Goal: Task Accomplishment & Management: Use online tool/utility

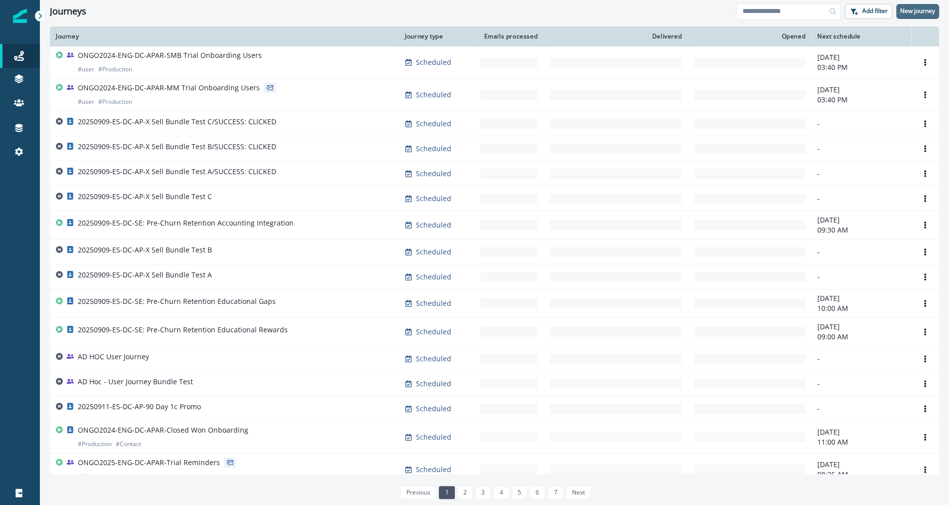
click at [910, 16] on button "New journey" at bounding box center [917, 11] width 43 height 15
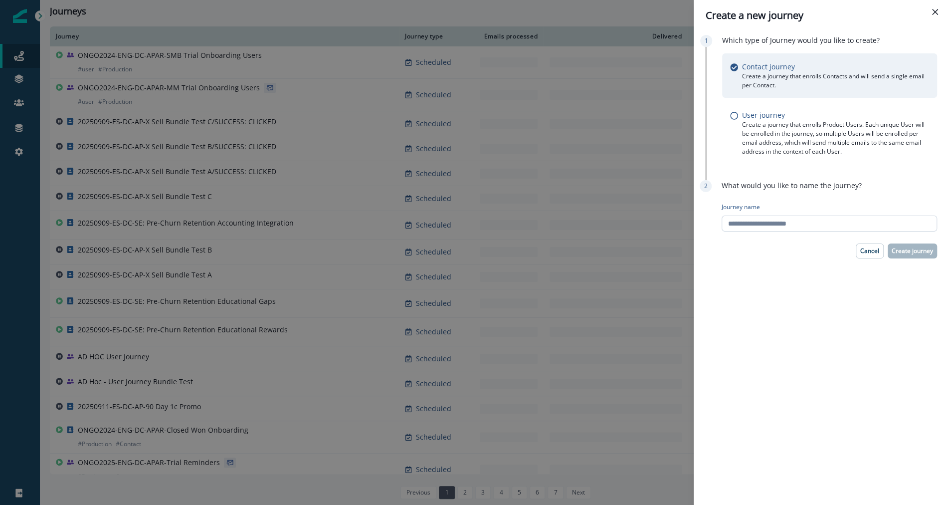
click at [805, 220] on input "Journey name" at bounding box center [829, 223] width 215 height 16
type input "**********"
click at [919, 251] on p "Create journey" at bounding box center [912, 250] width 41 height 7
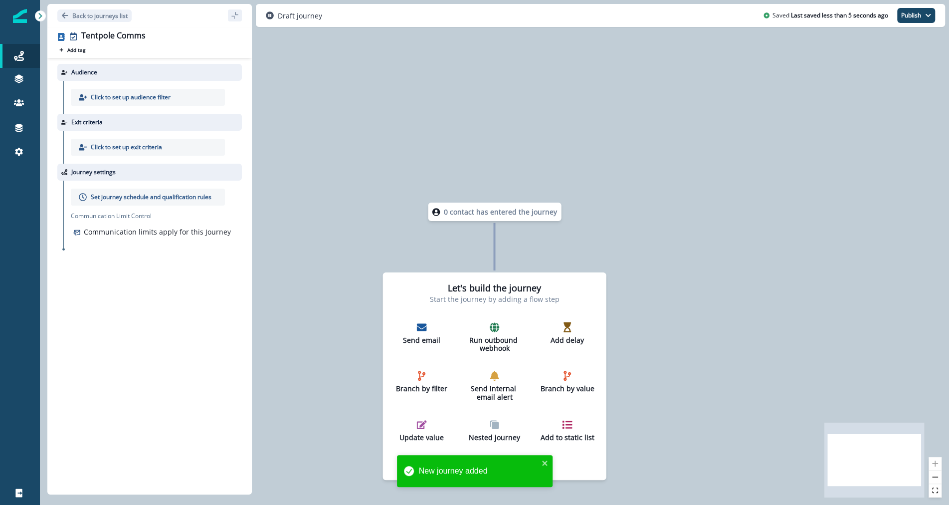
click at [150, 97] on p "Click to set up audience filter" at bounding box center [131, 97] width 80 height 9
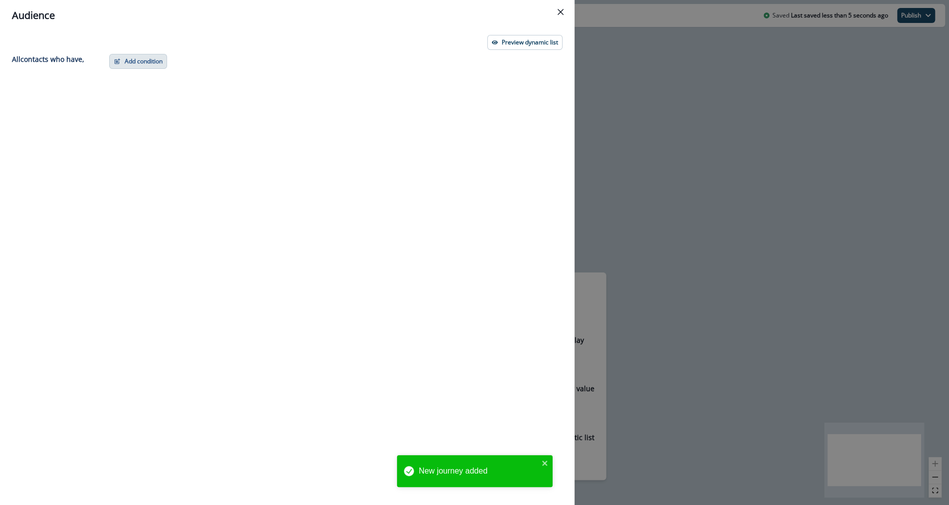
click at [147, 63] on button "Add condition" at bounding box center [138, 61] width 58 height 15
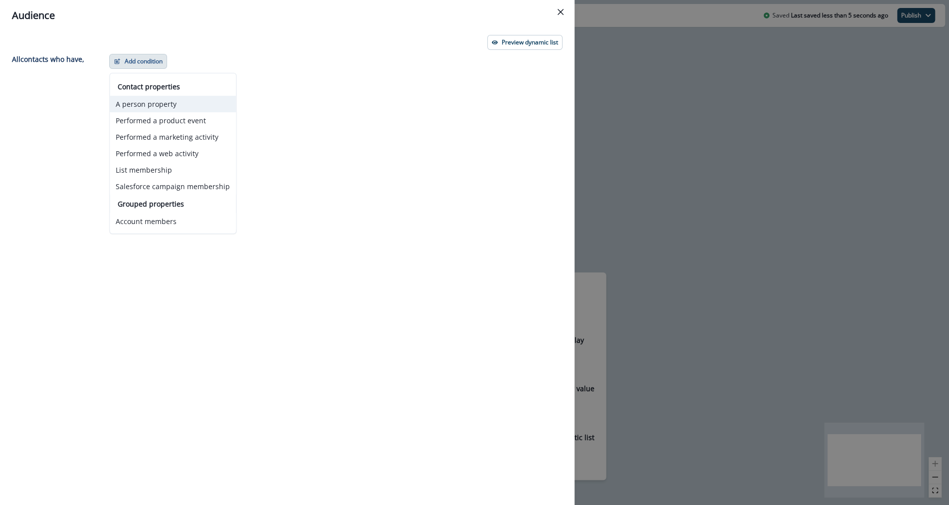
click at [161, 104] on button "A person property" at bounding box center [173, 104] width 126 height 16
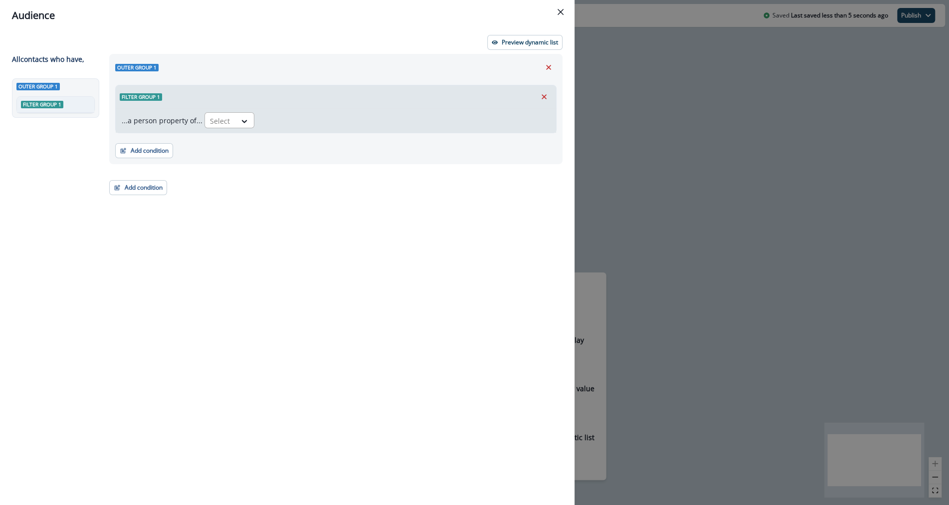
click at [230, 116] on div "Select" at bounding box center [220, 121] width 31 height 16
click at [151, 154] on button "Add condition" at bounding box center [144, 150] width 58 height 15
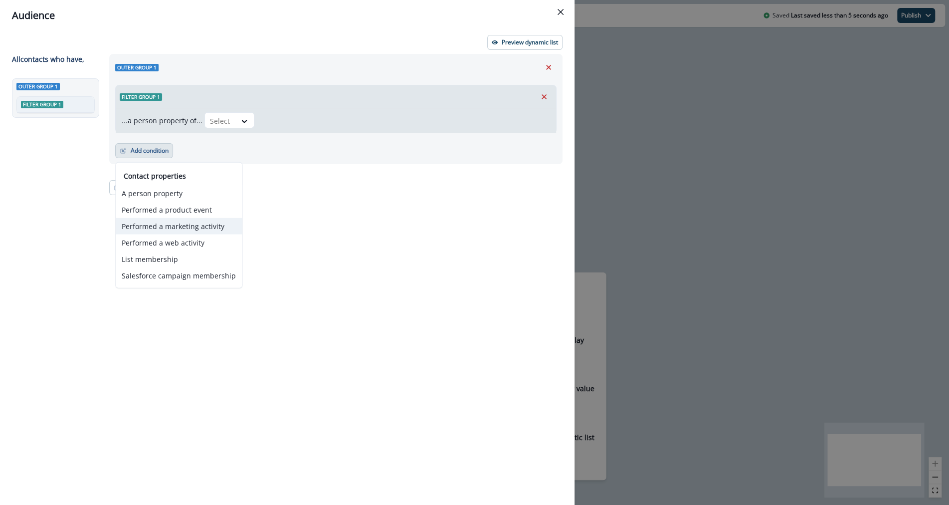
click at [181, 228] on button "Performed a marketing activity" at bounding box center [179, 226] width 126 height 16
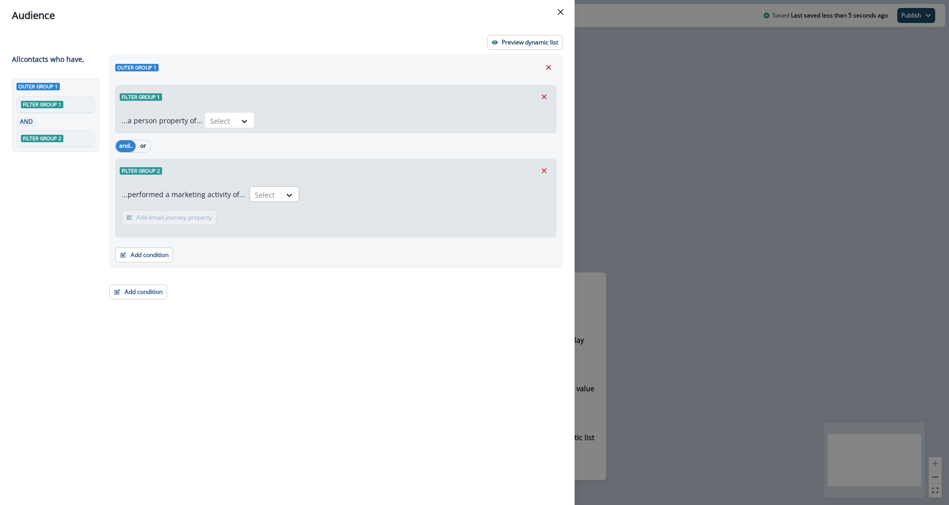
click at [262, 196] on div at bounding box center [265, 195] width 21 height 12
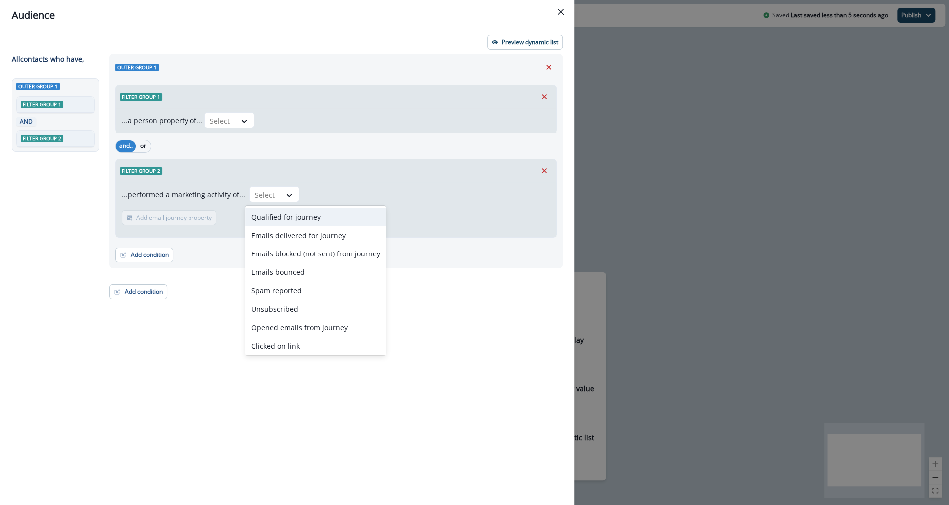
click at [281, 219] on div "Qualified for journey" at bounding box center [315, 217] width 141 height 18
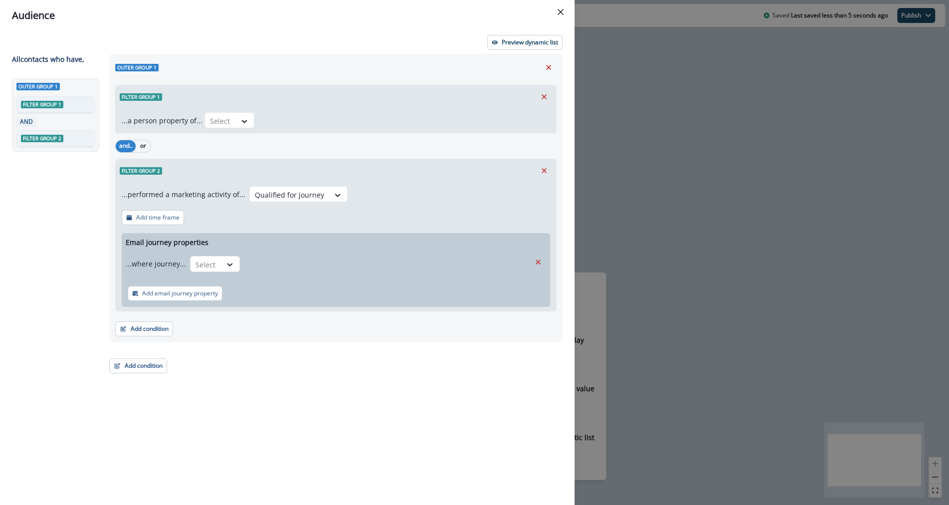
click at [289, 182] on div "...performed a marketing activity of... Qualified for journey Add time frame Em…" at bounding box center [336, 246] width 440 height 129
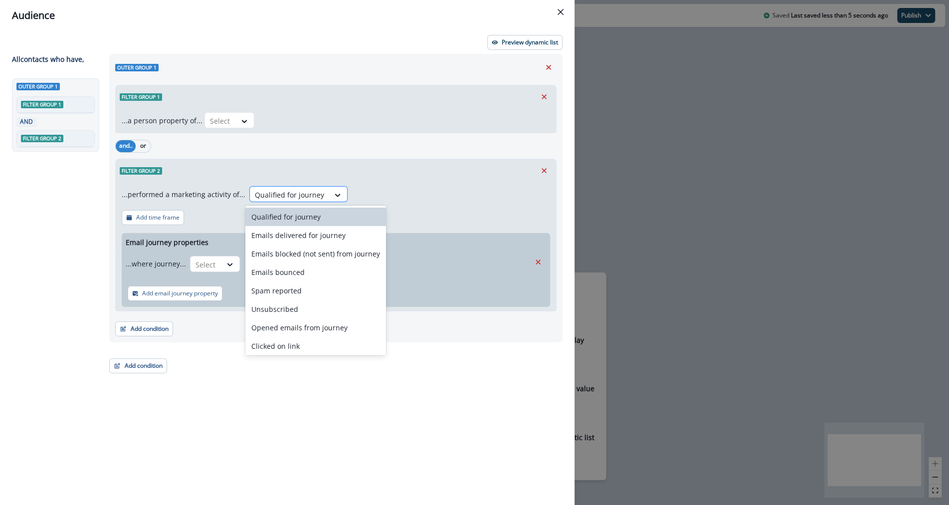
click at [291, 195] on div at bounding box center [289, 195] width 69 height 12
click at [295, 230] on div "Emails delivered for journey" at bounding box center [315, 235] width 141 height 18
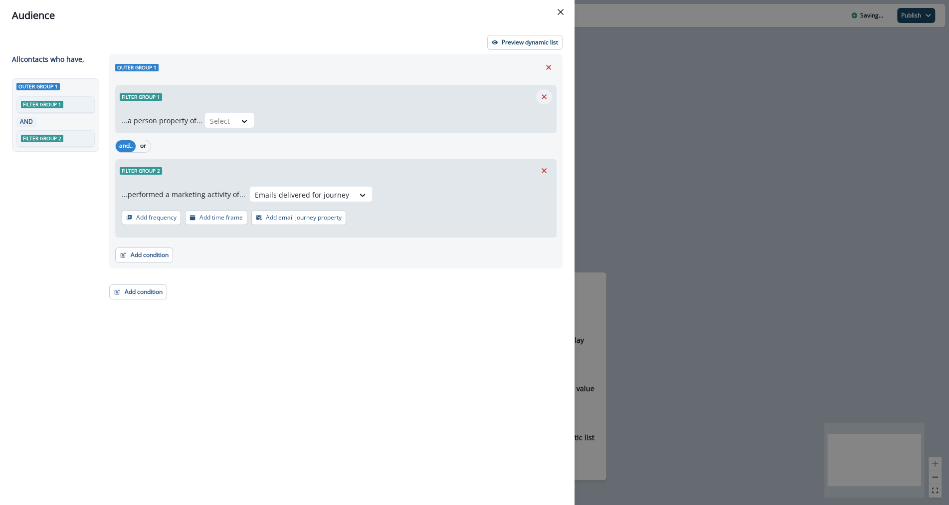
click at [539, 91] on button "Remove" at bounding box center [544, 96] width 16 height 15
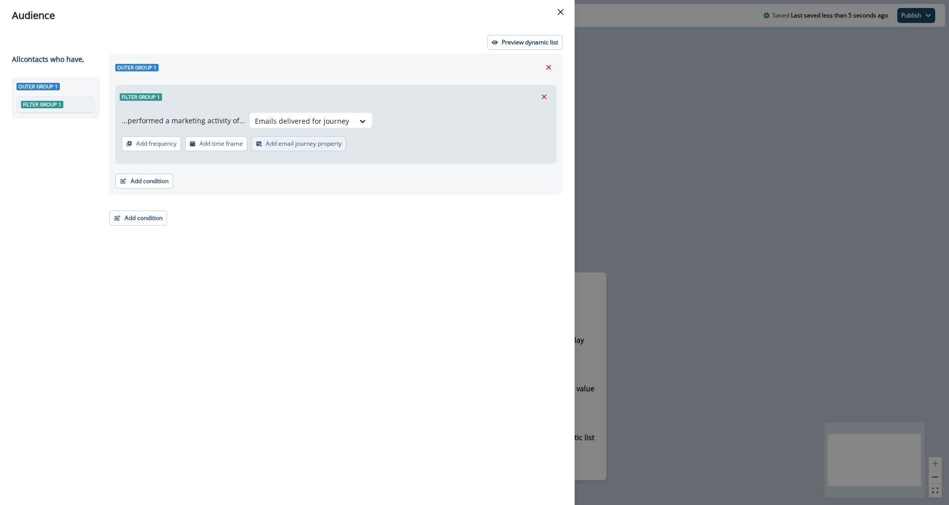
click at [268, 147] on button "Add email journey property" at bounding box center [298, 143] width 95 height 15
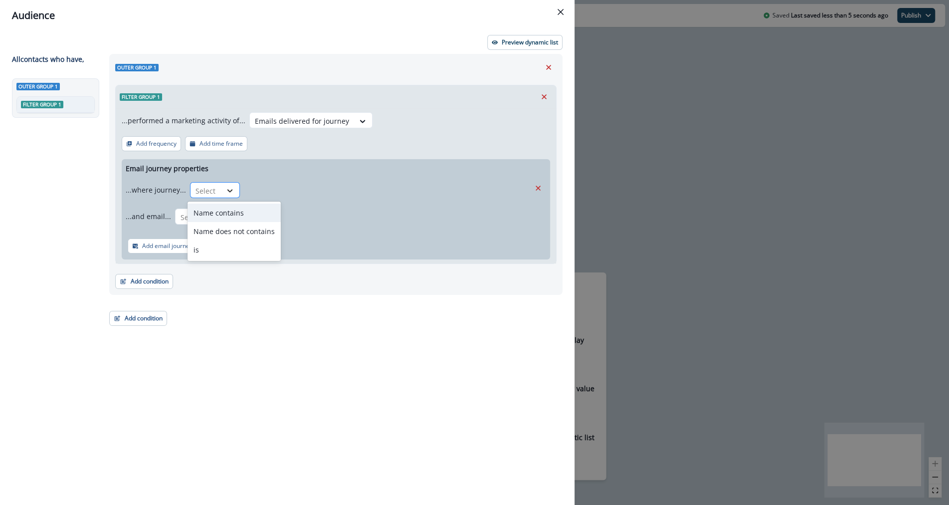
click at [225, 189] on icon at bounding box center [229, 191] width 9 height 10
click at [234, 241] on div "is" at bounding box center [234, 249] width 93 height 18
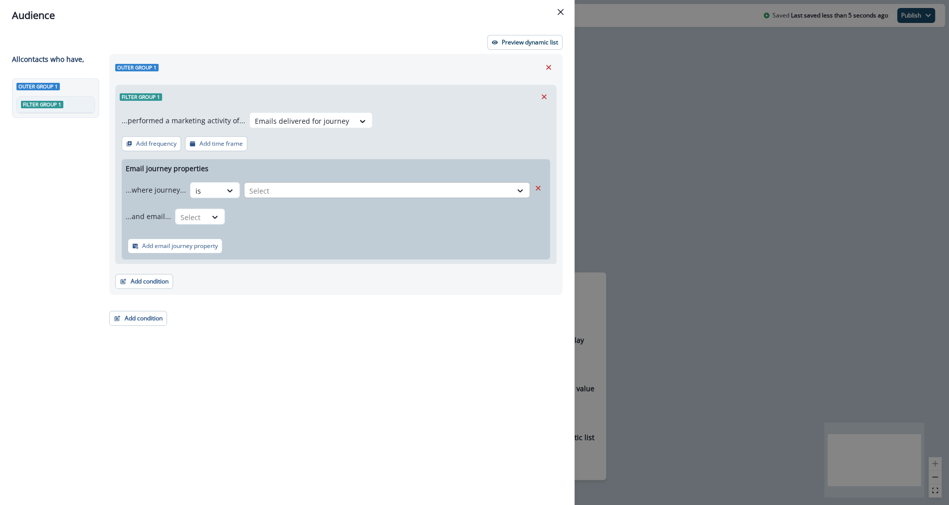
click at [307, 189] on div at bounding box center [377, 191] width 257 height 12
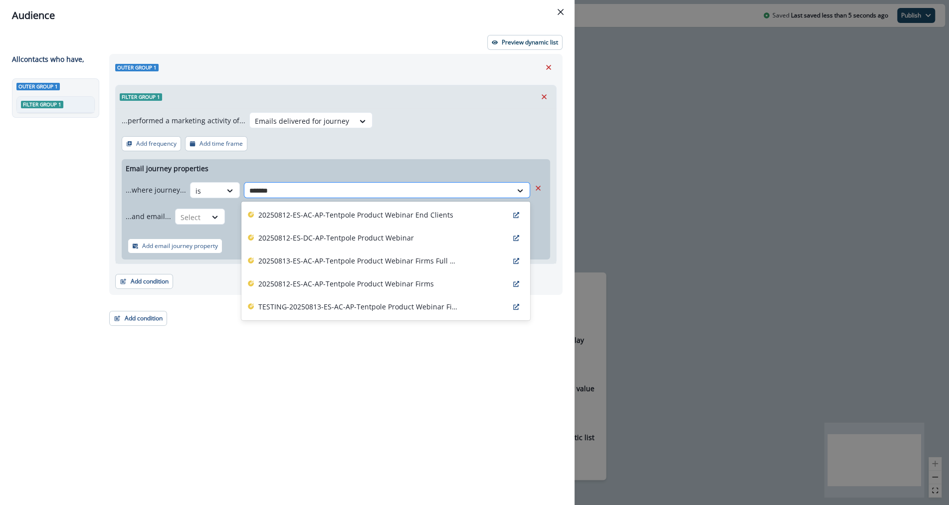
type input "********"
click at [391, 244] on div "20250812-ES-DC-AP-Tentpole Product Webinar" at bounding box center [385, 237] width 289 height 23
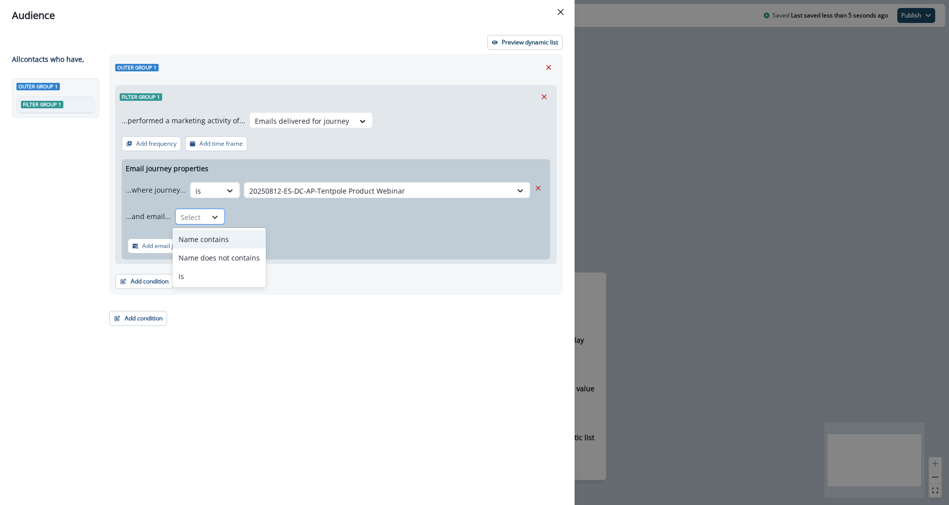
click at [207, 213] on div at bounding box center [215, 217] width 17 height 10
click at [214, 276] on div "is" at bounding box center [219, 276] width 93 height 18
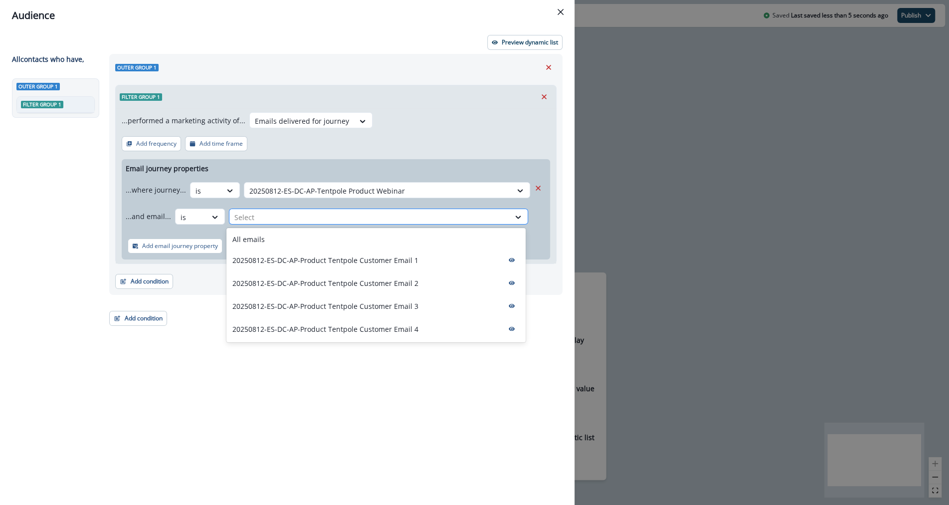
click at [325, 218] on div at bounding box center [369, 217] width 270 height 12
click at [322, 242] on div "All emails" at bounding box center [375, 239] width 299 height 18
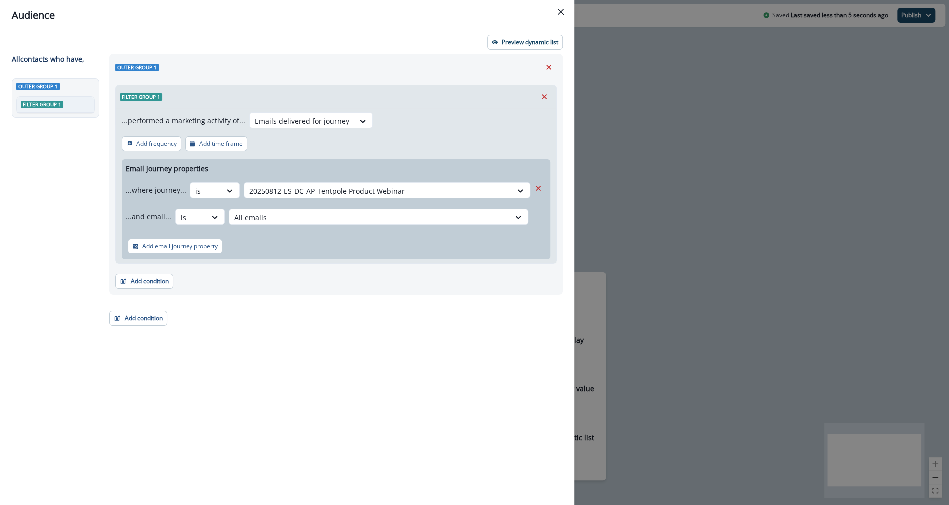
click at [336, 280] on div "Add condition Contact properties A person property Performed a product event Pe…" at bounding box center [335, 276] width 441 height 25
click at [533, 41] on p "Preview dynamic list" at bounding box center [530, 42] width 56 height 7
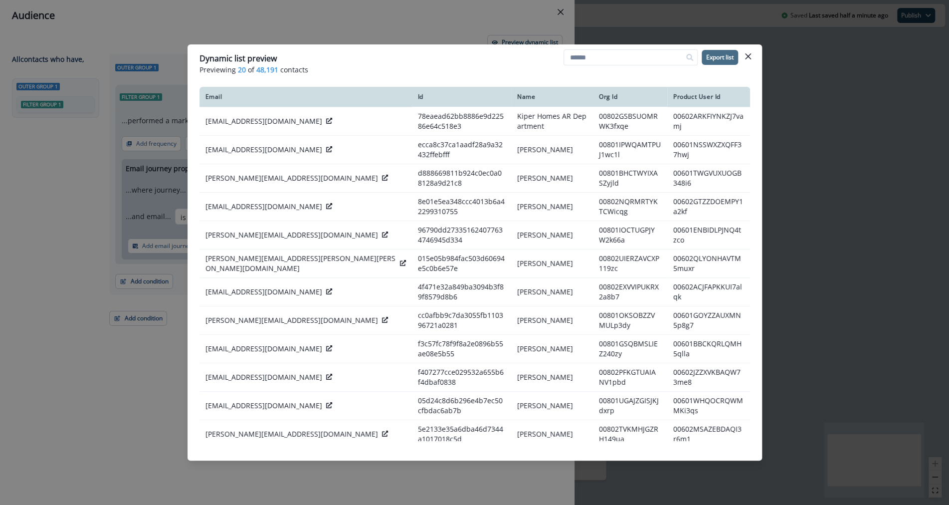
click at [708, 54] on p "Export list" at bounding box center [719, 57] width 27 height 7
click at [754, 51] on button "Close" at bounding box center [748, 56] width 16 height 16
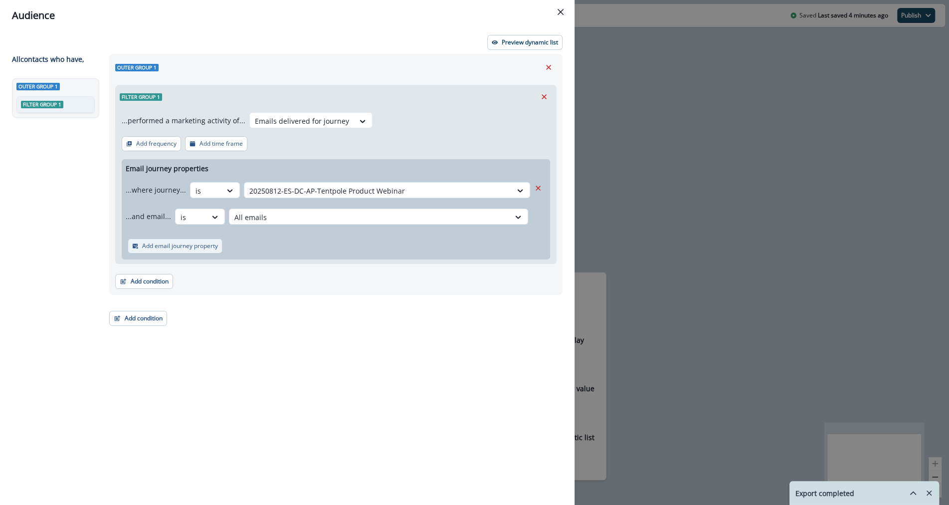
click at [171, 248] on p "Add email journey property" at bounding box center [180, 245] width 76 height 7
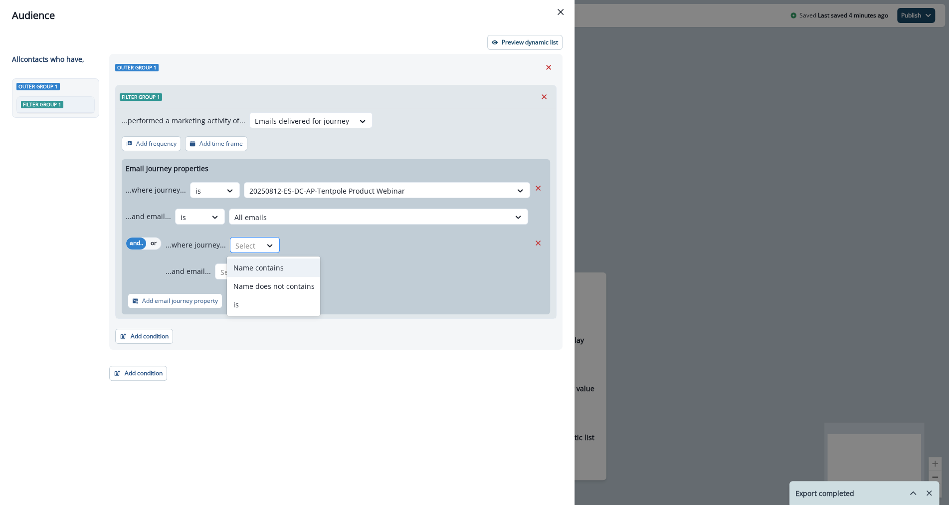
click at [266, 250] on div at bounding box center [270, 245] width 18 height 16
click at [277, 265] on div "Name contains" at bounding box center [273, 267] width 93 height 18
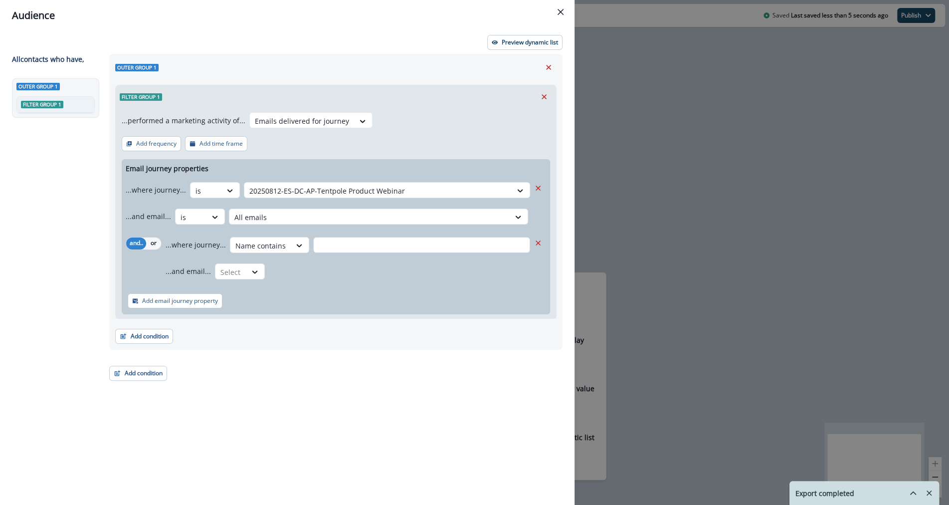
click at [323, 246] on input "text" at bounding box center [421, 245] width 217 height 16
click at [283, 247] on div "Name contains" at bounding box center [260, 245] width 60 height 16
click at [278, 306] on div "is" at bounding box center [273, 304] width 93 height 18
click at [352, 251] on div "Select" at bounding box center [397, 245] width 227 height 16
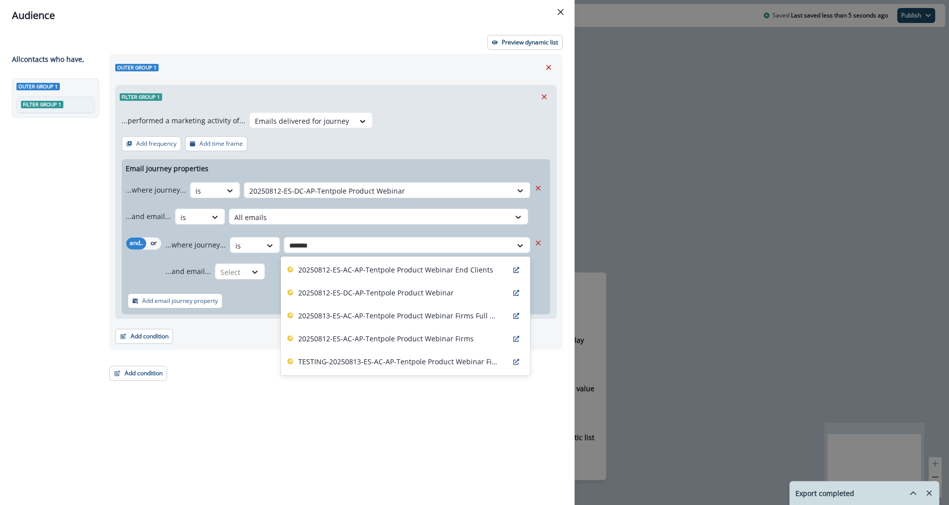
type input "********"
click at [374, 269] on p "20250812-ES-AC-AP-Tentpole Product Webinar End Clients" at bounding box center [395, 269] width 195 height 10
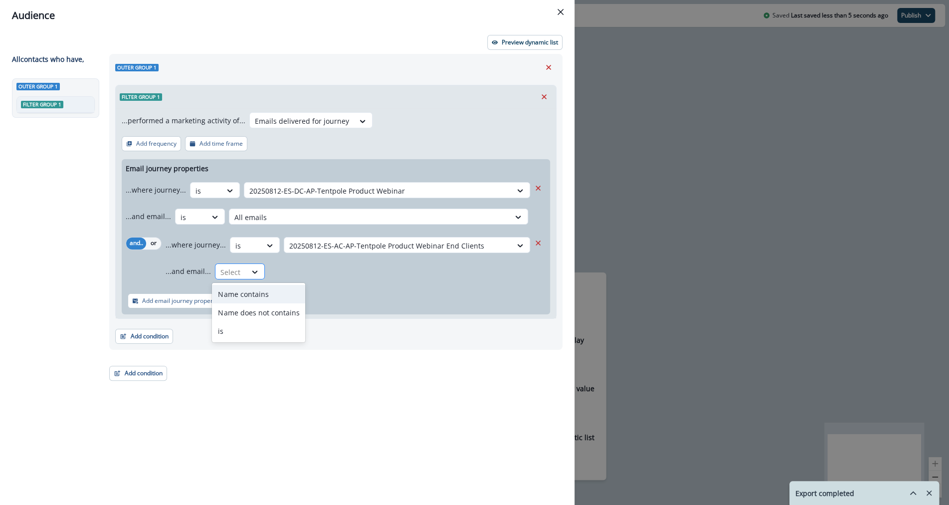
click at [238, 276] on div at bounding box center [230, 272] width 21 height 12
click at [245, 333] on div "is" at bounding box center [258, 331] width 93 height 18
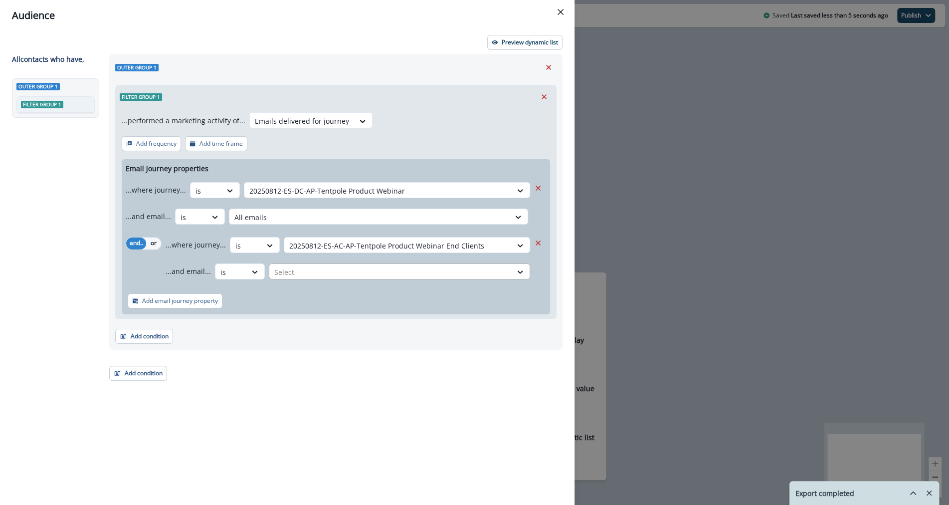
click at [299, 275] on div at bounding box center [390, 272] width 232 height 12
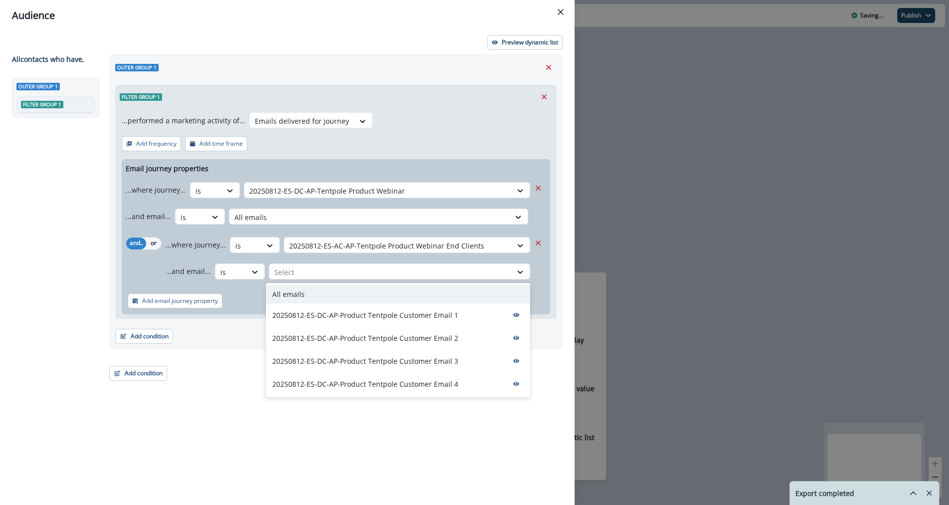
click at [302, 298] on p "All emails" at bounding box center [288, 294] width 32 height 10
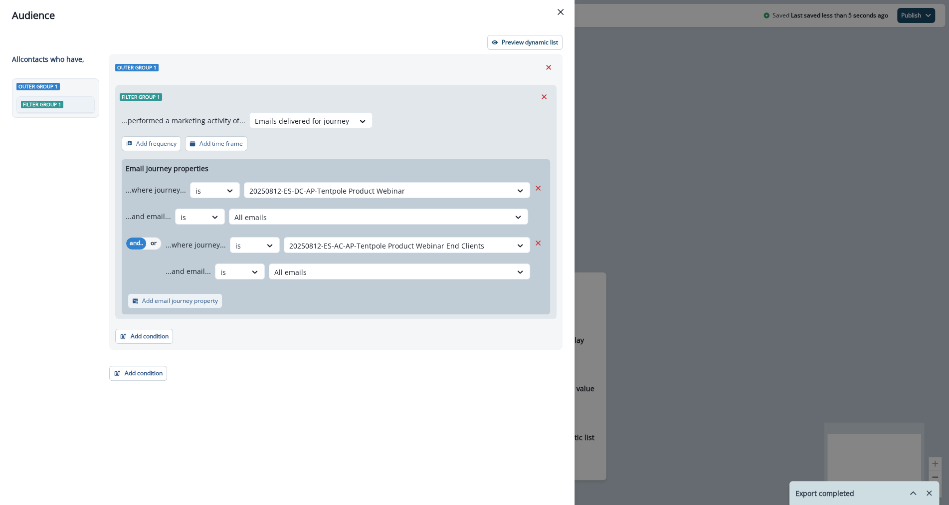
click at [205, 301] on p "Add email journey property" at bounding box center [180, 300] width 76 height 7
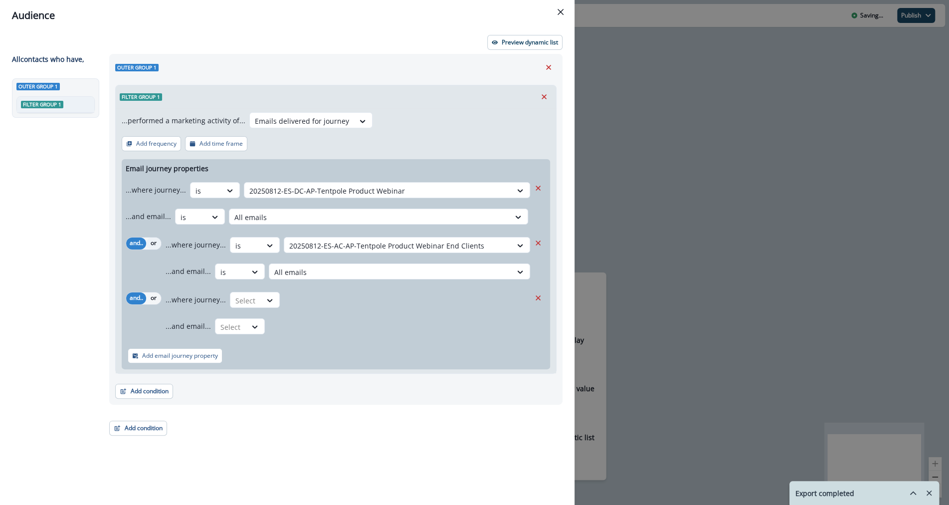
click at [152, 242] on button "or" at bounding box center [153, 243] width 15 height 12
click at [151, 294] on button "or" at bounding box center [153, 298] width 15 height 12
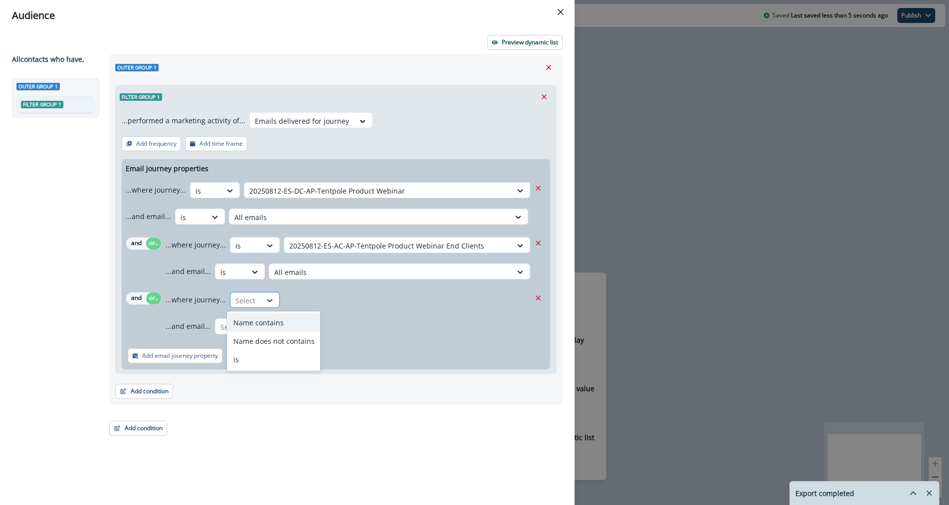
click at [265, 301] on icon at bounding box center [269, 300] width 9 height 10
click at [272, 360] on div "is" at bounding box center [273, 359] width 93 height 18
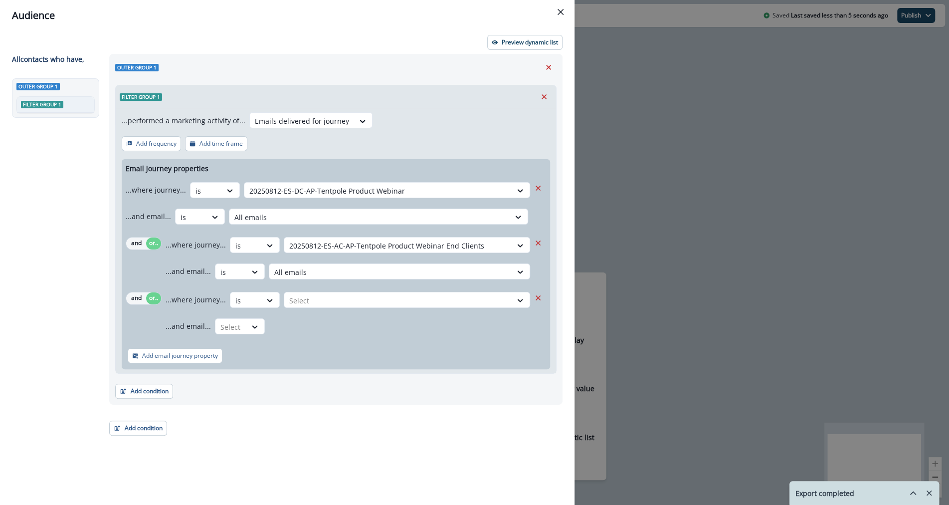
click at [342, 308] on div "...where journey... option is, selected. is Select" at bounding box center [348, 299] width 365 height 24
click at [331, 294] on div at bounding box center [397, 300] width 217 height 12
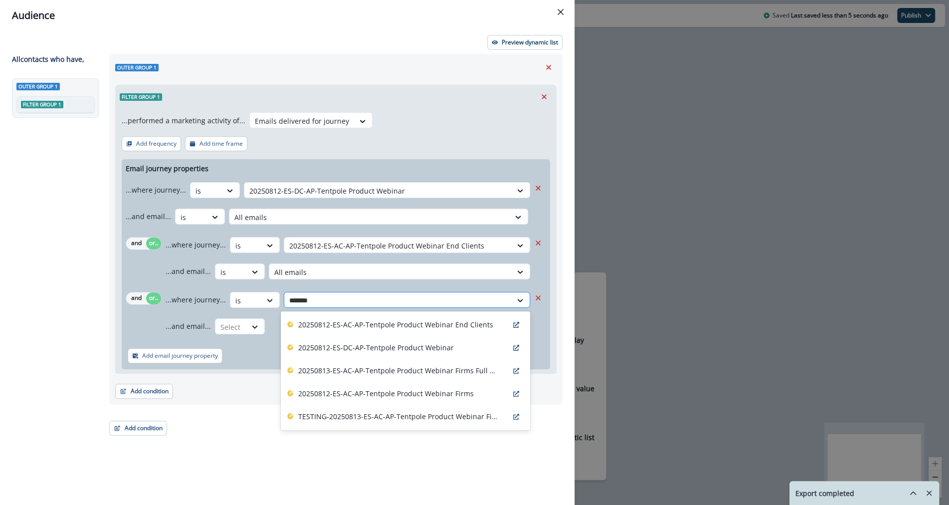
type input "********"
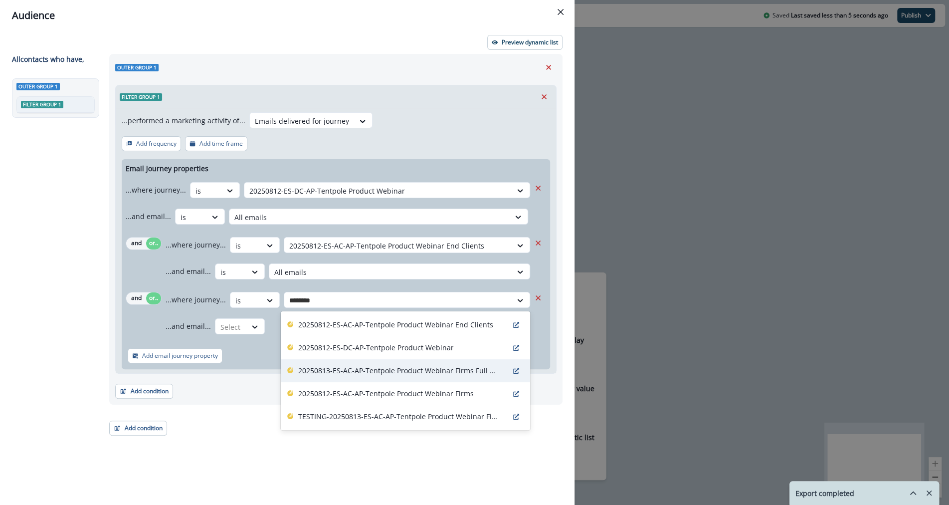
click at [384, 370] on p "20250813-ES-AC-AP-Tentpole Product Webinar Firms Full List Send" at bounding box center [398, 370] width 200 height 10
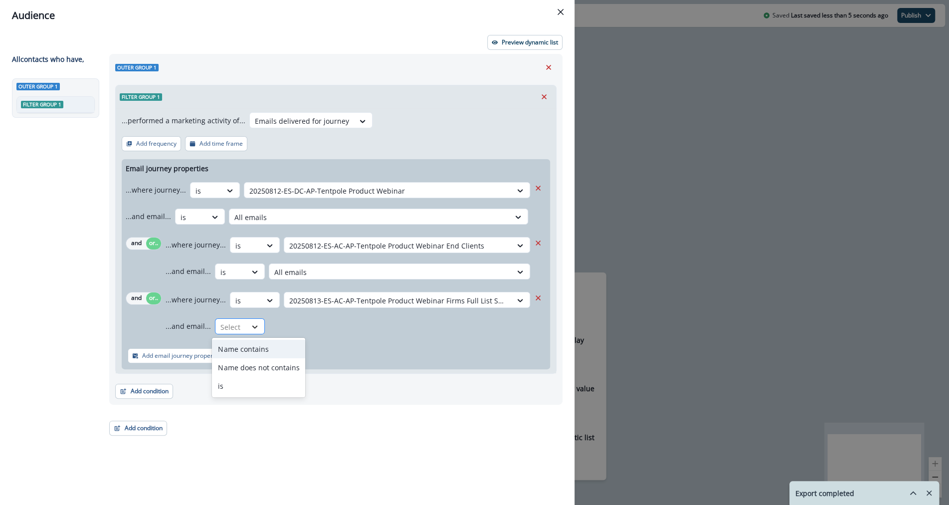
click at [246, 330] on div at bounding box center [254, 327] width 17 height 10
drag, startPoint x: 246, startPoint y: 351, endPoint x: 246, endPoint y: 378, distance: 26.4
click at [246, 378] on div "Name contains Name does not contains is" at bounding box center [258, 367] width 93 height 59
click at [258, 388] on div "is" at bounding box center [258, 386] width 93 height 18
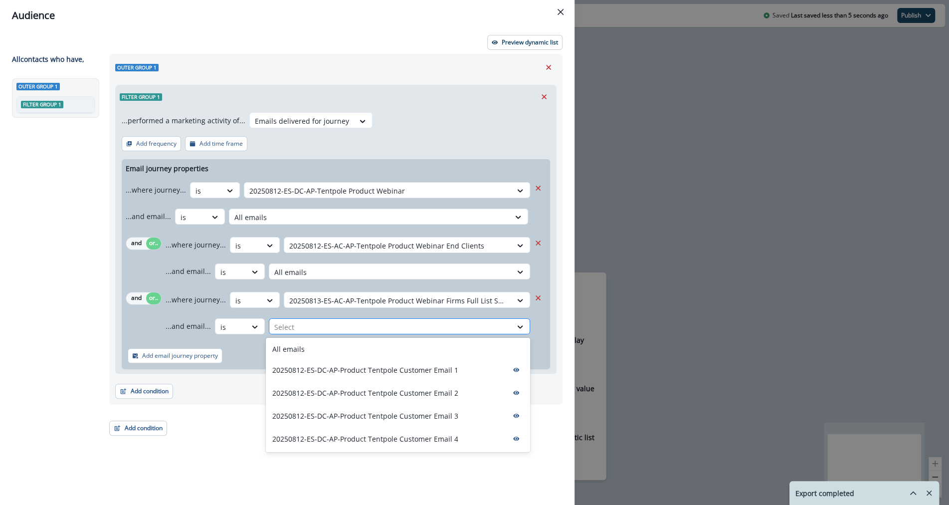
click at [312, 334] on div "Select" at bounding box center [390, 327] width 242 height 16
click at [318, 357] on div "All emails" at bounding box center [398, 349] width 264 height 18
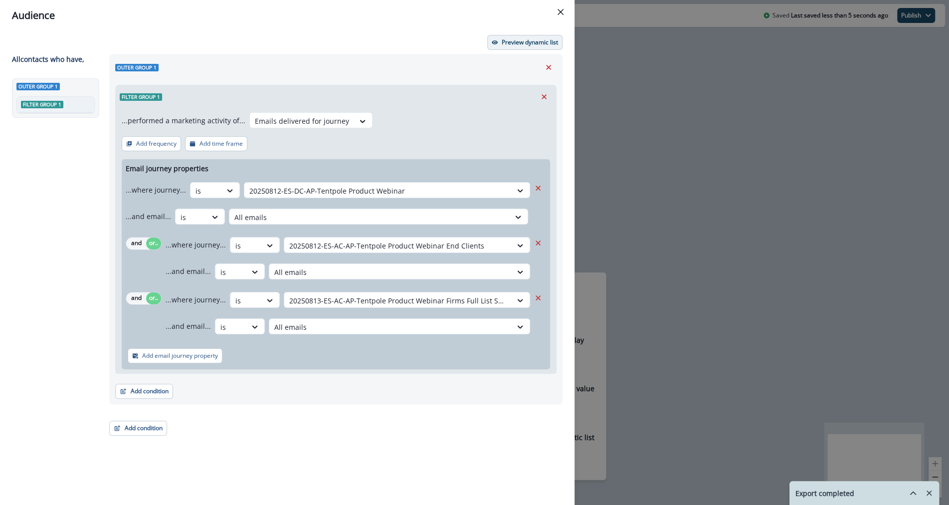
click at [509, 35] on button "Preview dynamic list" at bounding box center [524, 42] width 75 height 15
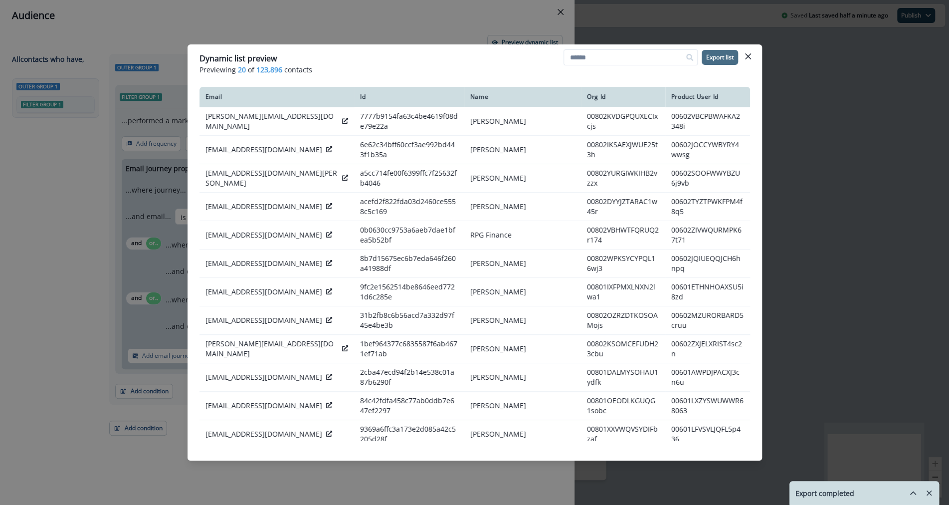
click at [721, 51] on button "Export list" at bounding box center [720, 57] width 36 height 15
